Goal: Task Accomplishment & Management: Use online tool/utility

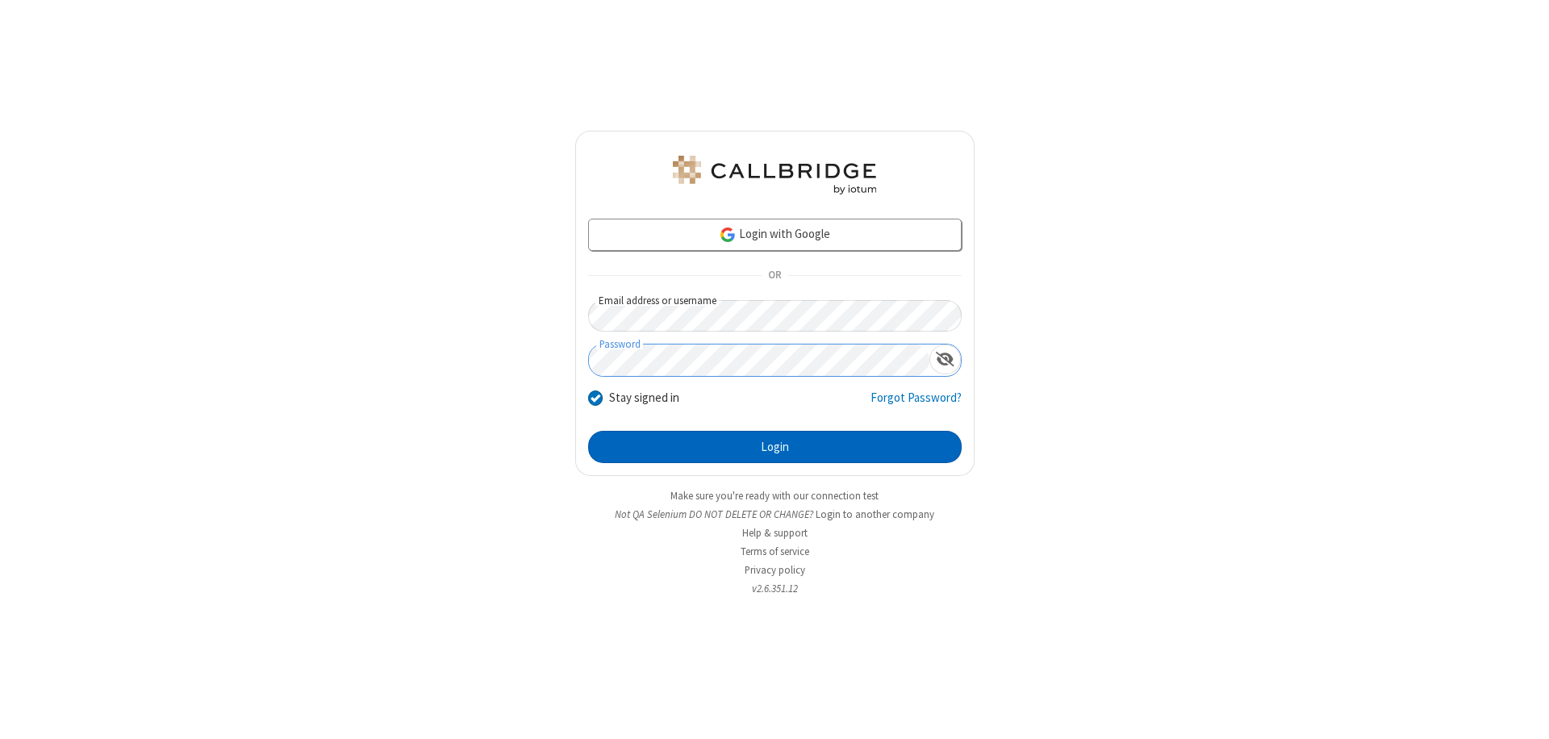
click at [774, 447] on button "Login" at bounding box center [774, 447] width 373 height 32
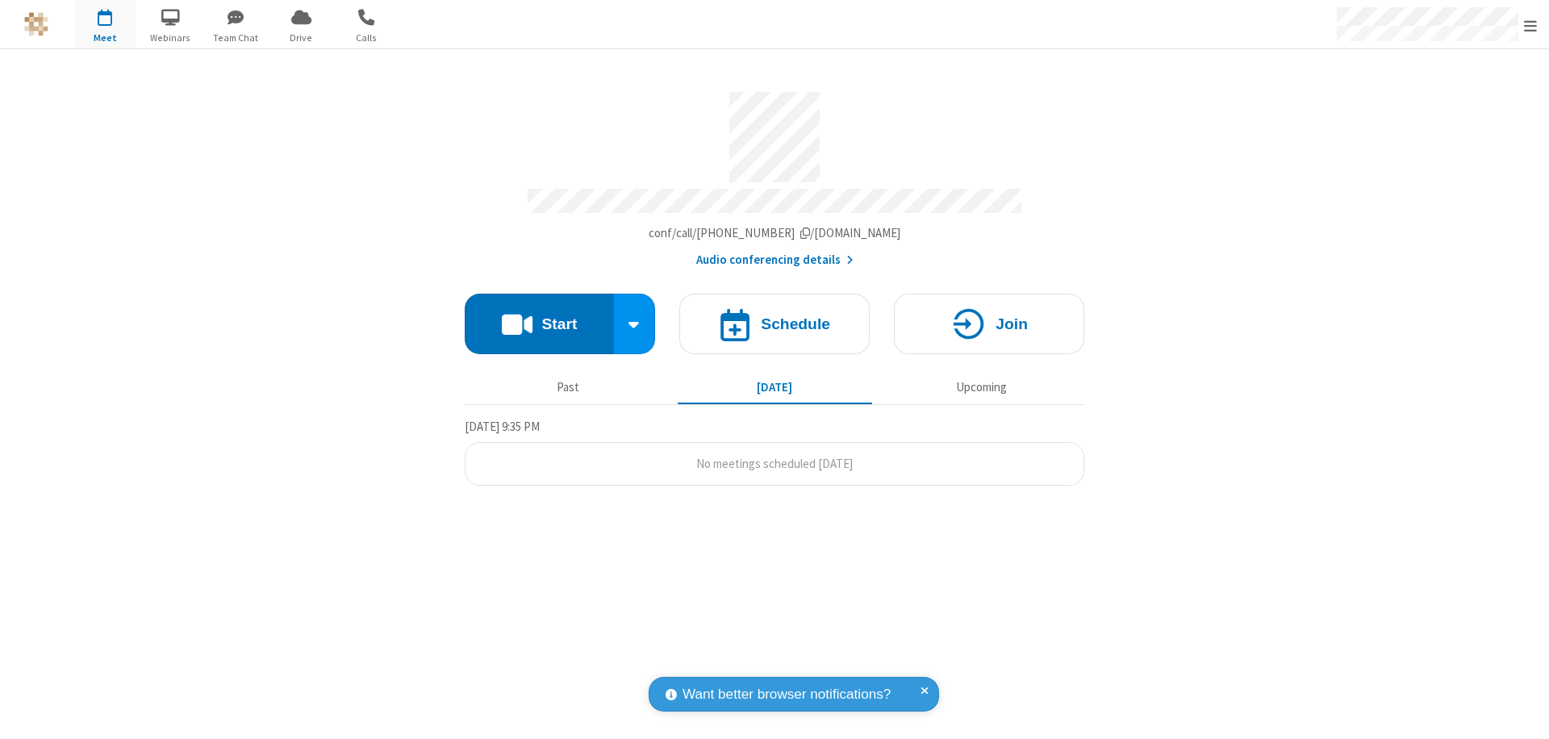
click at [539, 316] on button "Start" at bounding box center [539, 324] width 149 height 60
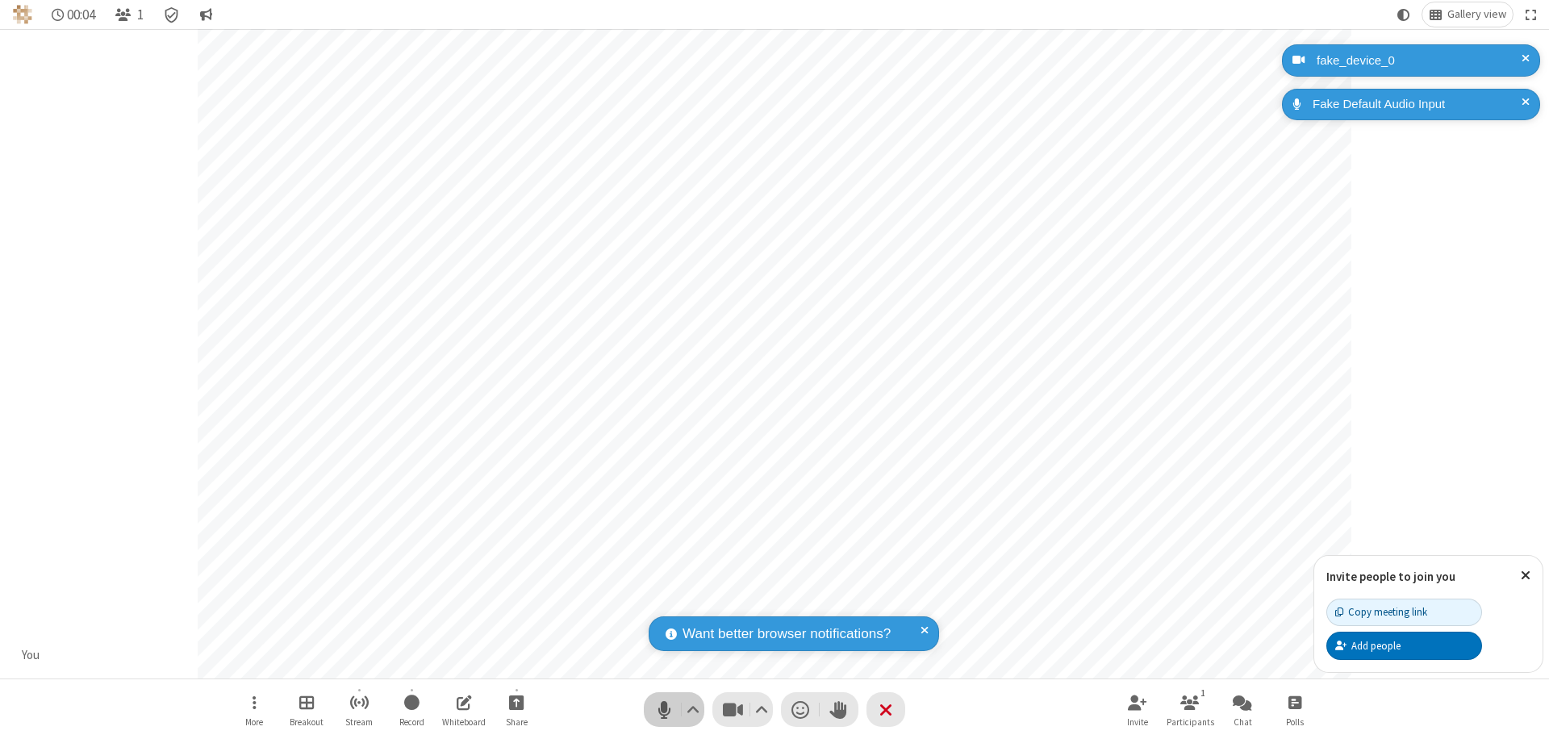
click at [664, 709] on span "Mute (⌘+Shift+A)" at bounding box center [664, 709] width 24 height 23
click at [664, 709] on span "Unmute (⌘+Shift+A)" at bounding box center [664, 709] width 24 height 23
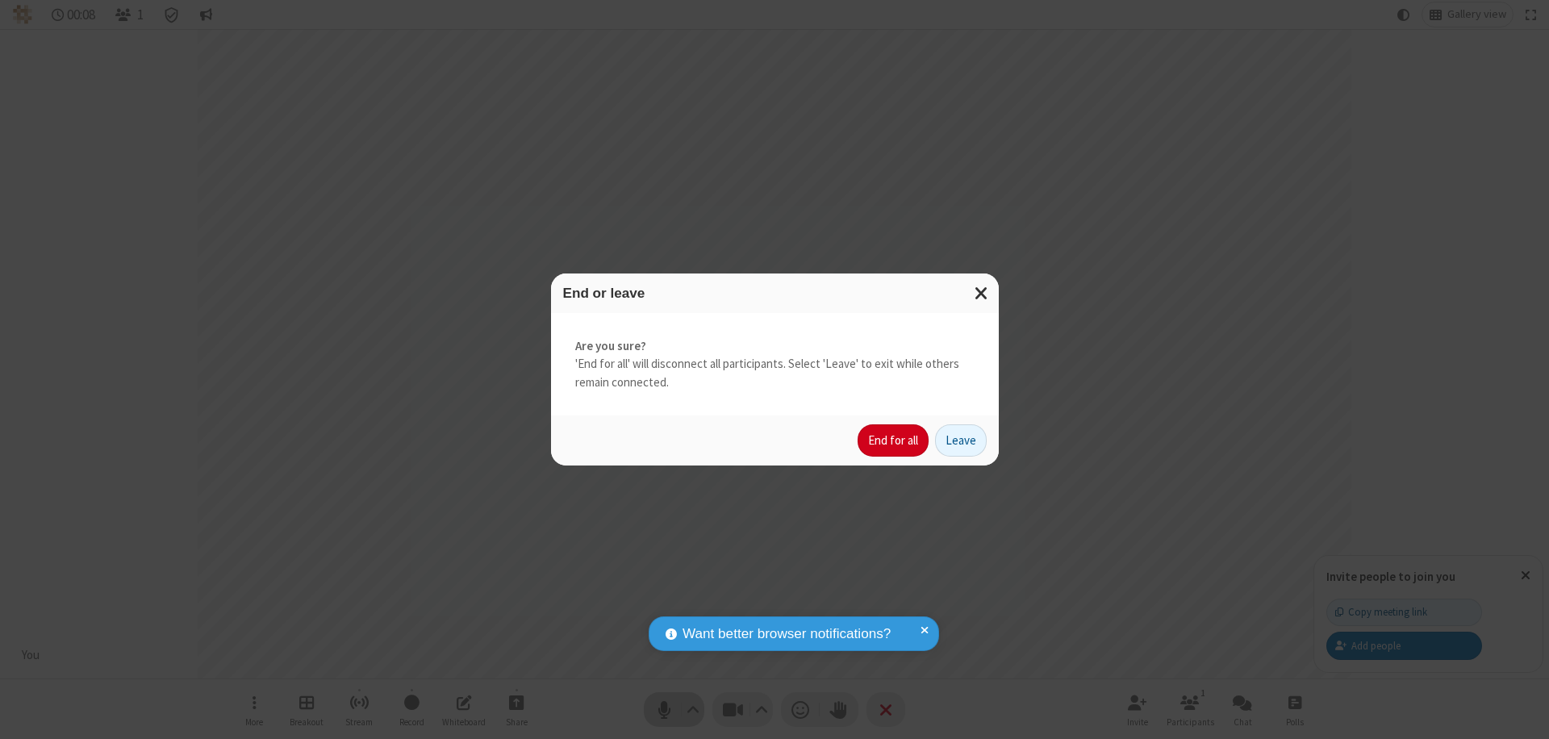
click at [894, 440] on button "End for all" at bounding box center [892, 440] width 71 height 32
